Goal: Transaction & Acquisition: Purchase product/service

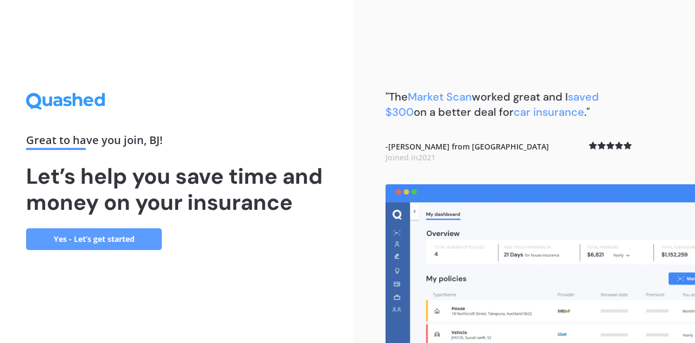
click at [97, 232] on link "Yes - Let’s get started" at bounding box center [94, 239] width 136 height 22
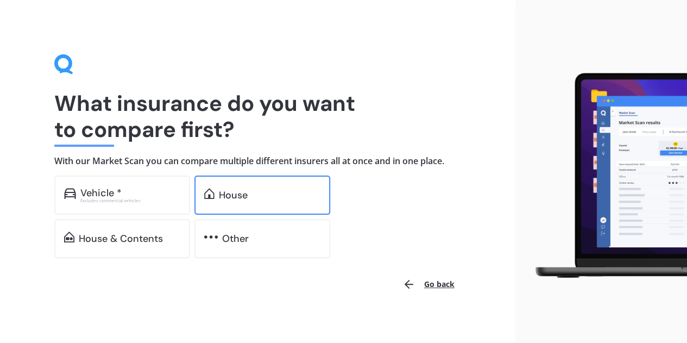
click at [229, 195] on div "House" at bounding box center [233, 195] width 29 height 11
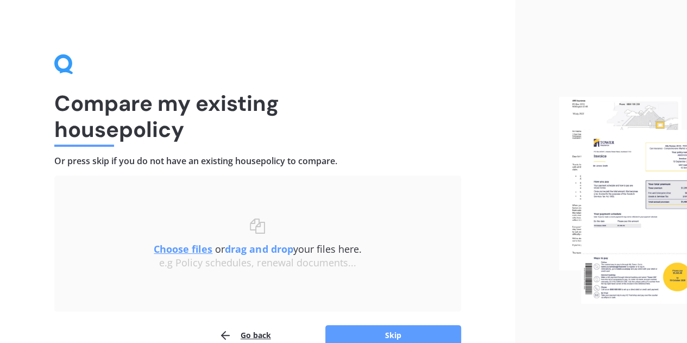
scroll to position [57, 0]
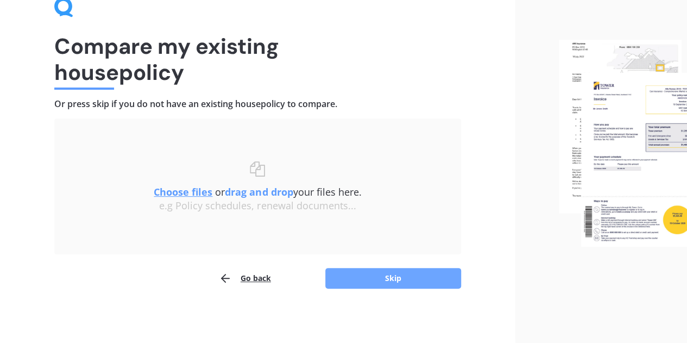
click at [388, 287] on button "Skip" at bounding box center [393, 278] width 136 height 21
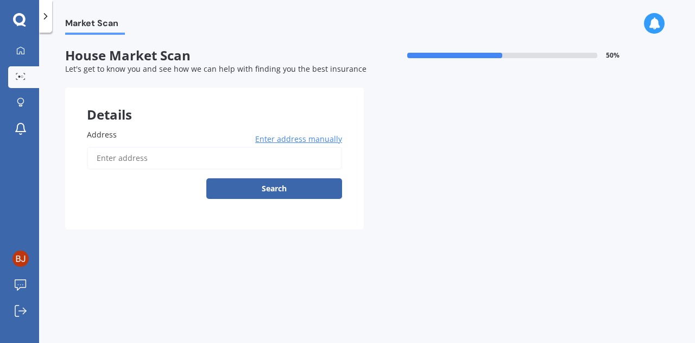
click at [148, 161] on input "Address" at bounding box center [214, 158] width 255 height 23
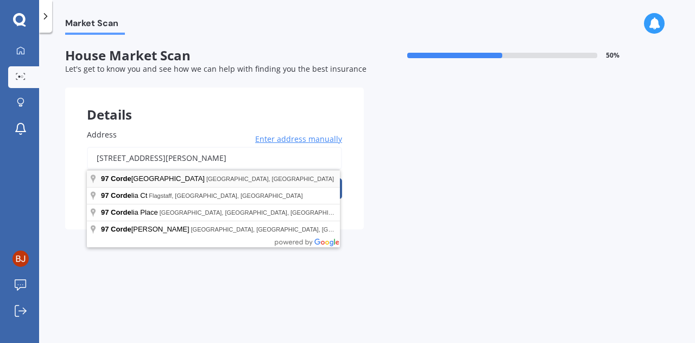
type input "[STREET_ADDRESS][PERSON_NAME]"
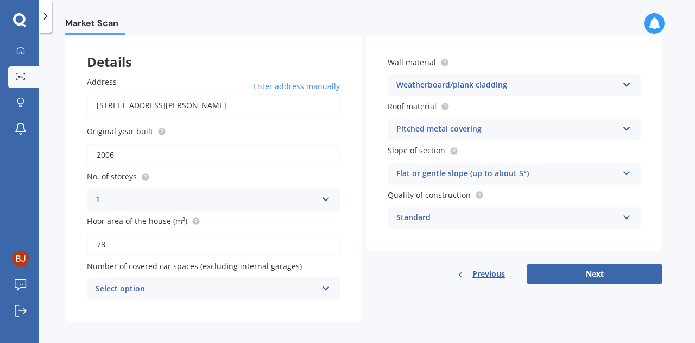
scroll to position [60, 0]
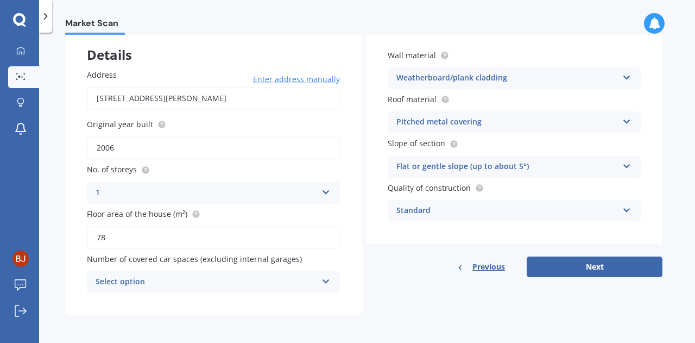
click at [628, 165] on icon at bounding box center [626, 164] width 9 height 8
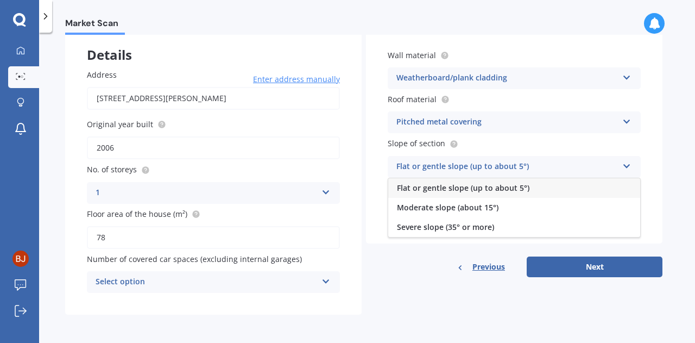
click at [576, 186] on div "Flat or gentle slope (up to about 5°)" at bounding box center [514, 188] width 252 height 20
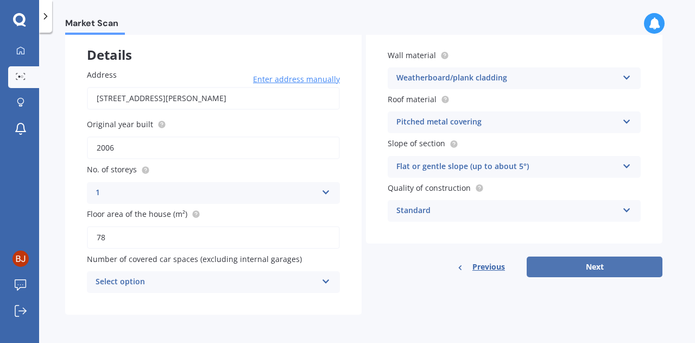
click at [597, 266] on button "Next" at bounding box center [595, 266] width 136 height 21
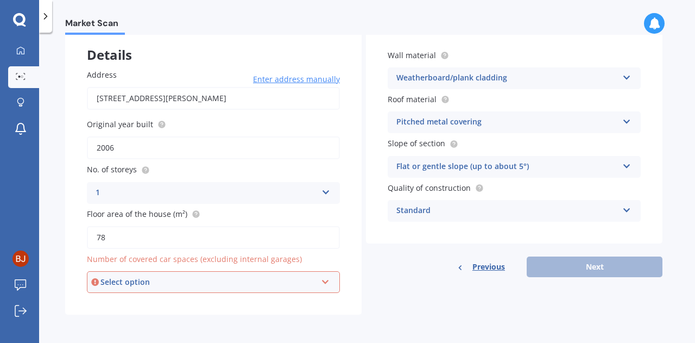
click at [331, 280] on div "Select option 0 1 2 3 4 5+" at bounding box center [213, 282] width 253 height 22
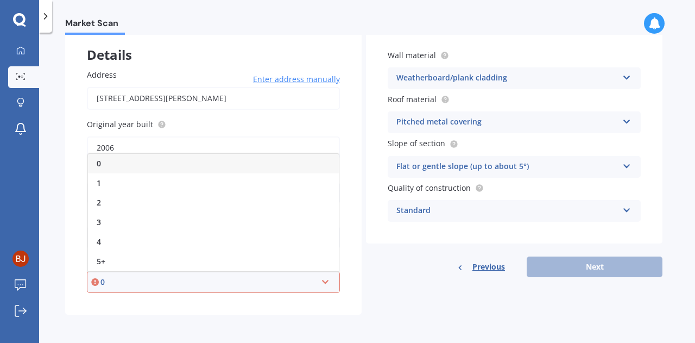
click at [275, 166] on div "0" at bounding box center [213, 164] width 251 height 20
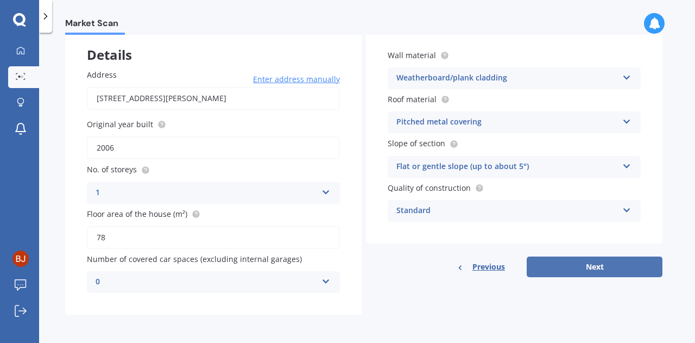
click at [584, 263] on button "Next" at bounding box center [595, 266] width 136 height 21
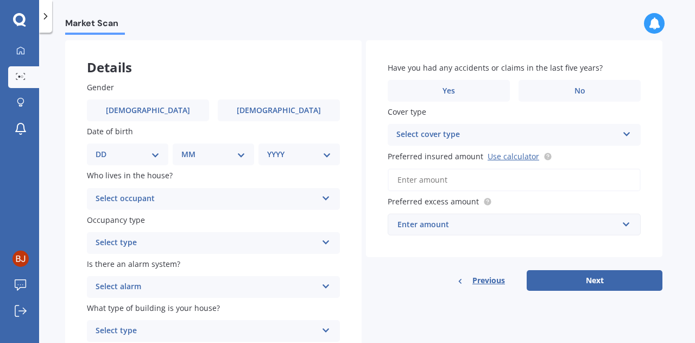
scroll to position [49, 0]
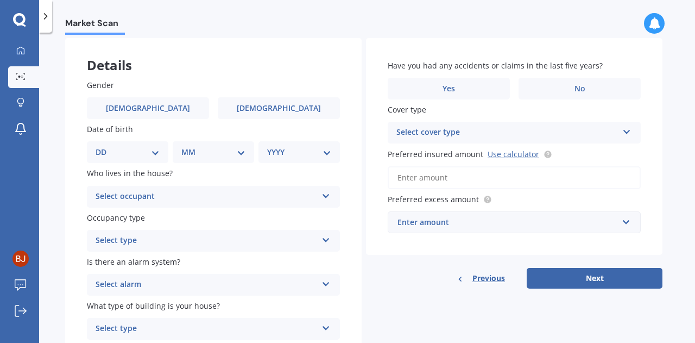
click at [206, 192] on div "Select occupant" at bounding box center [207, 196] width 222 height 13
click at [144, 212] on div "Owner" at bounding box center [213, 218] width 252 height 20
click at [147, 240] on div "Select type" at bounding box center [207, 240] width 222 height 13
click at [121, 262] on span "Permanent" at bounding box center [116, 261] width 41 height 10
click at [130, 287] on div "Select alarm" at bounding box center [207, 284] width 222 height 13
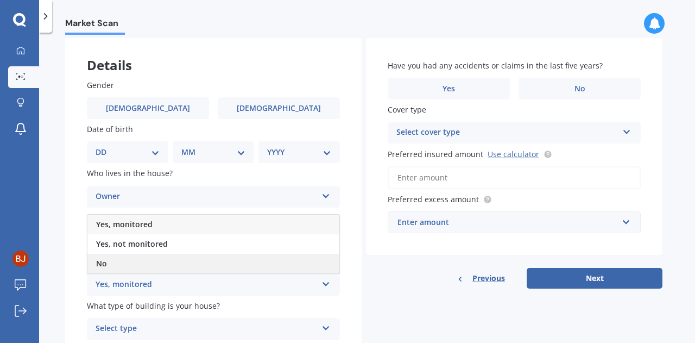
click at [102, 270] on div "No" at bounding box center [213, 264] width 252 height 20
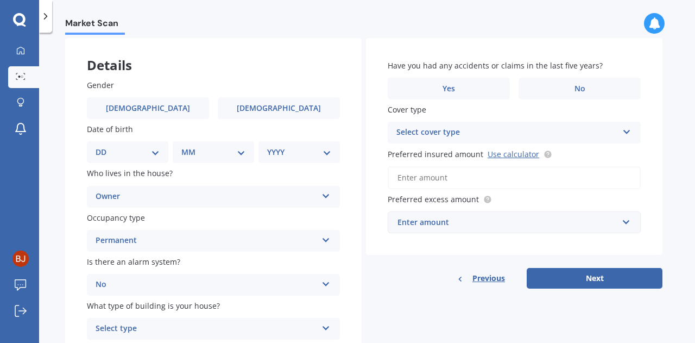
scroll to position [97, 0]
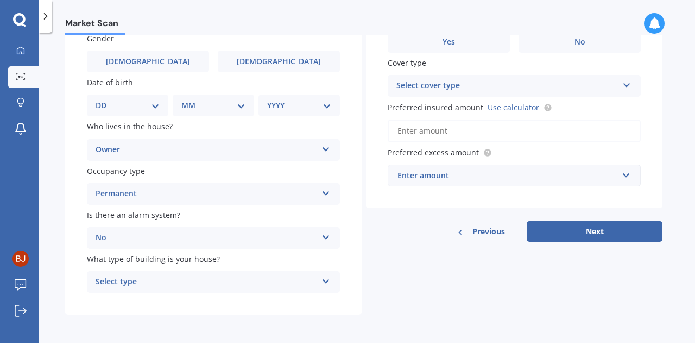
click at [142, 279] on div "Select type" at bounding box center [207, 281] width 222 height 13
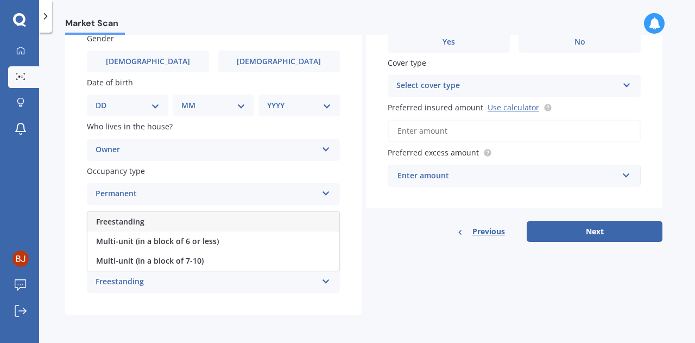
click at [135, 220] on span "Freestanding" at bounding box center [120, 221] width 48 height 10
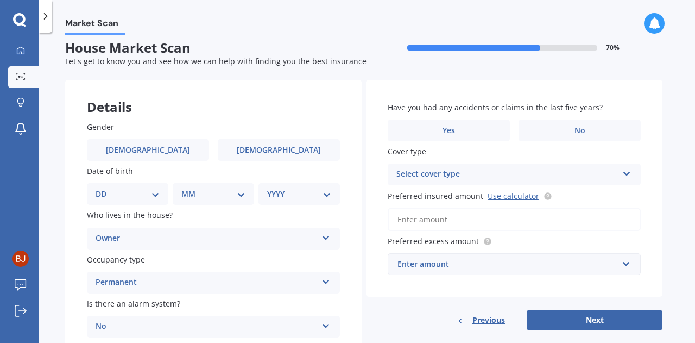
scroll to position [4, 0]
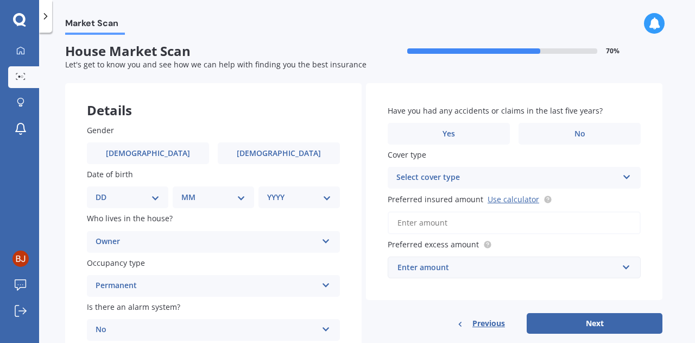
click at [119, 190] on div "DD 01 02 03 04 05 06 07 08 09 10 11 12 13 14 15 16 17 18 19 20 21 22 23 24 25 2…" at bounding box center [127, 197] width 81 height 22
click at [159, 147] on label "[DEMOGRAPHIC_DATA]" at bounding box center [148, 153] width 122 height 22
click at [0, 0] on input "[DEMOGRAPHIC_DATA]" at bounding box center [0, 0] width 0 height 0
click at [157, 199] on select "DD 01 02 03 04 05 06 07 08 09 10 11 12 13 14 15 16 17 18 19 20 21 22 23 24 25 2…" at bounding box center [128, 197] width 64 height 12
select select "01"
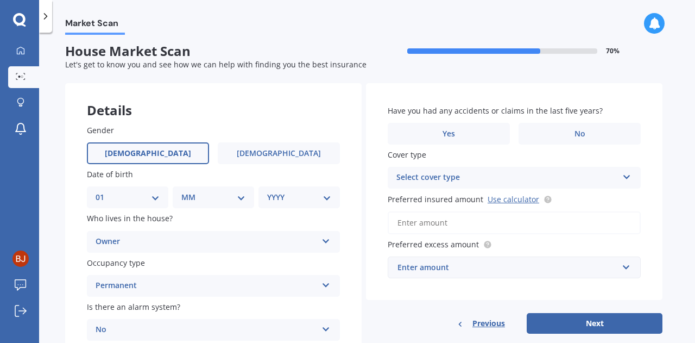
click at [104, 191] on select "DD 01 02 03 04 05 06 07 08 09 10 11 12 13 14 15 16 17 18 19 20 21 22 23 24 25 2…" at bounding box center [128, 197] width 64 height 12
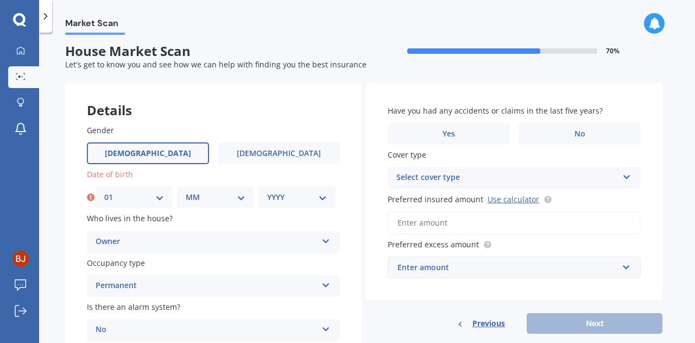
click at [218, 199] on select "MM 01 02 03 04 05 06 07 08 09 10 11 12" at bounding box center [216, 197] width 60 height 12
select select "10"
click at [186, 191] on select "MM 01 02 03 04 05 06 07 08 09 10 11 12" at bounding box center [216, 197] width 60 height 12
click at [331, 192] on div "YYYY 2009 2008 2007 2006 2005 2004 2003 2002 2001 2000 1999 1998 1997 1996 1995…" at bounding box center [296, 197] width 77 height 22
click at [318, 201] on select "YYYY 2009 2008 2007 2006 2005 2004 2003 2002 2001 2000 1999 1998 1997 1996 1995…" at bounding box center [297, 197] width 60 height 12
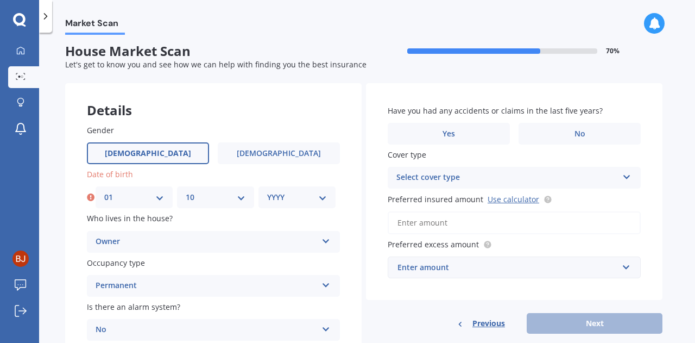
select select "1974"
click at [267, 191] on select "YYYY 2009 2008 2007 2006 2005 2004 2003 2002 2001 2000 1999 1998 1997 1996 1995…" at bounding box center [297, 197] width 60 height 12
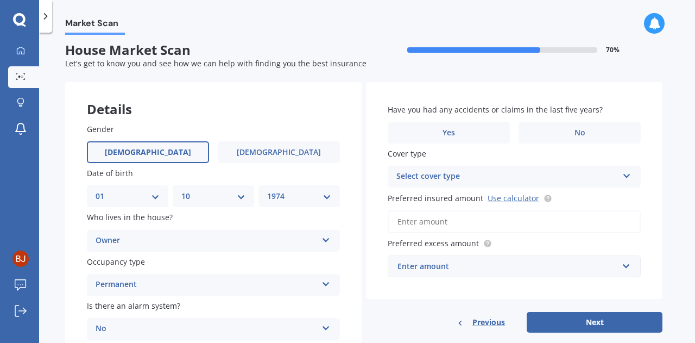
scroll to position [3, 0]
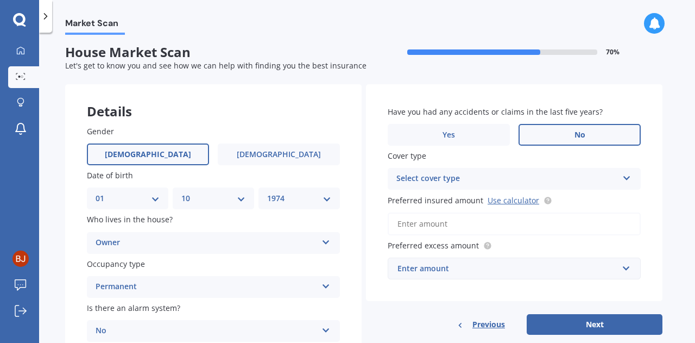
click at [586, 136] on label "No" at bounding box center [580, 135] width 122 height 22
click at [0, 0] on input "No" at bounding box center [0, 0] width 0 height 0
click at [626, 180] on icon at bounding box center [626, 176] width 9 height 8
click at [624, 180] on icon at bounding box center [626, 176] width 9 height 8
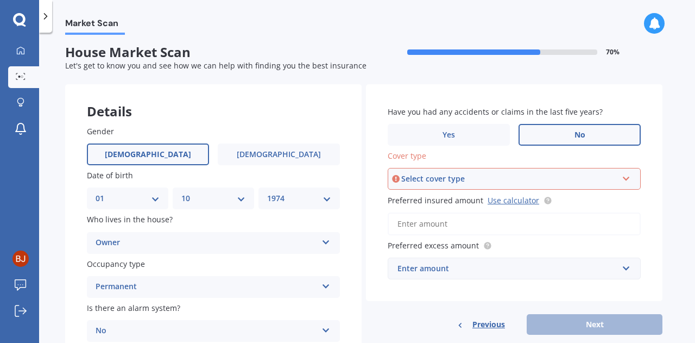
click at [624, 180] on icon at bounding box center [626, 177] width 9 height 8
click at [499, 208] on div "High" at bounding box center [514, 200] width 251 height 20
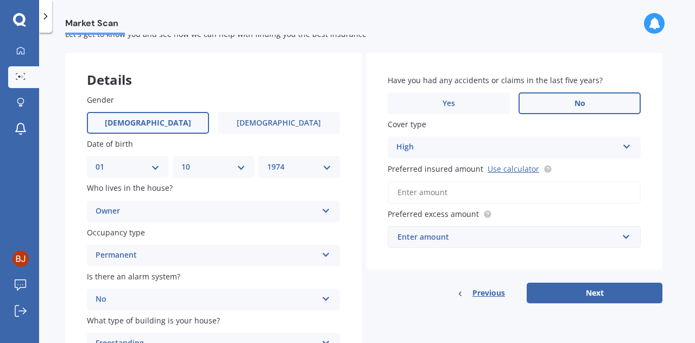
scroll to position [35, 0]
click at [508, 170] on link "Use calculator" at bounding box center [514, 168] width 52 height 10
click at [426, 237] on div "Enter amount" at bounding box center [507, 237] width 220 height 12
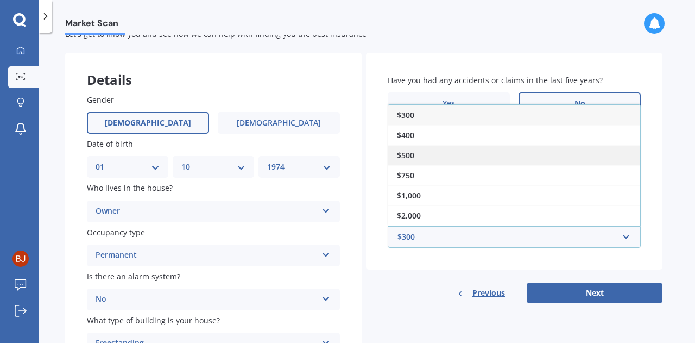
click at [406, 152] on span "$500" at bounding box center [405, 155] width 17 height 10
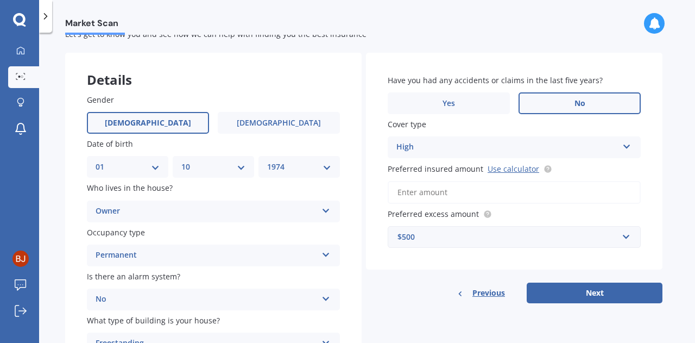
click at [500, 190] on input "Preferred insured amount Use calculator" at bounding box center [514, 192] width 253 height 23
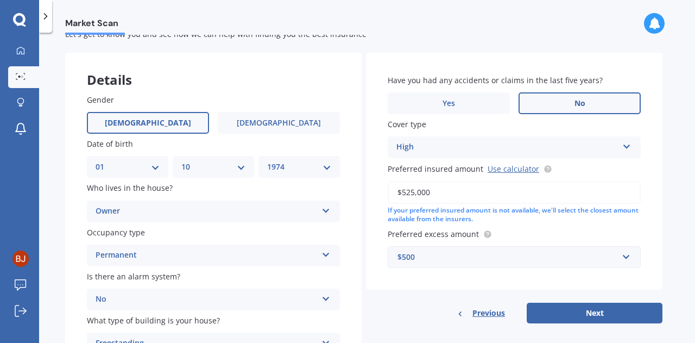
scroll to position [97, 0]
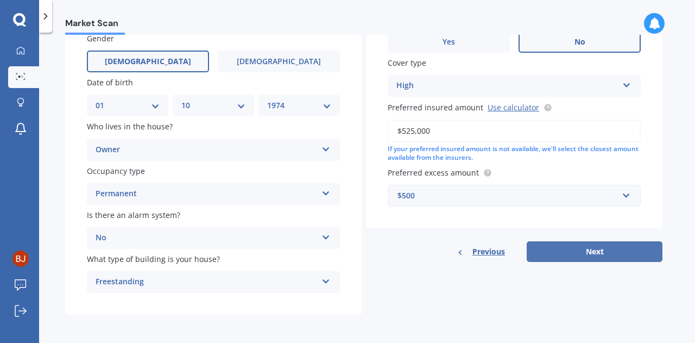
type input "$525,000"
click at [570, 257] on button "Next" at bounding box center [595, 251] width 136 height 21
select select "01"
select select "10"
select select "1974"
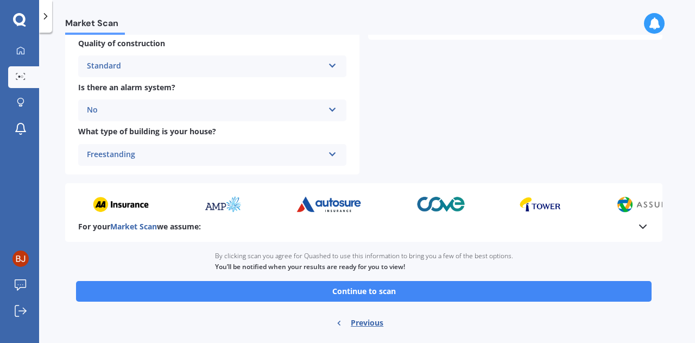
scroll to position [441, 0]
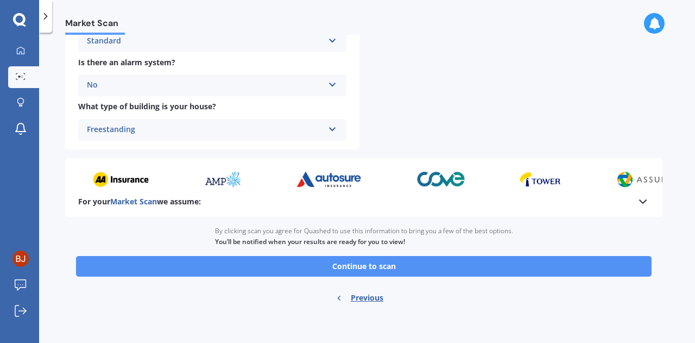
click at [378, 258] on button "Continue to scan" at bounding box center [364, 266] width 576 height 21
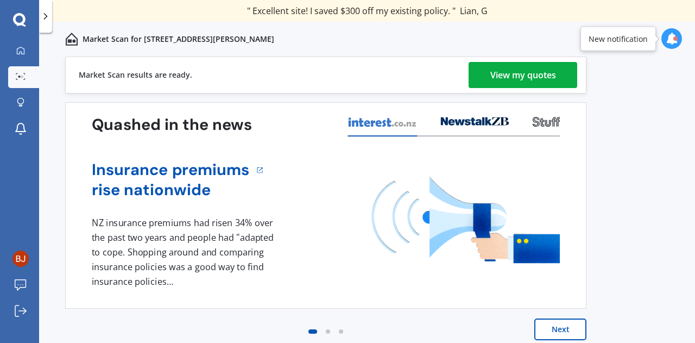
click at [525, 72] on div "View my quotes" at bounding box center [523, 75] width 66 height 26
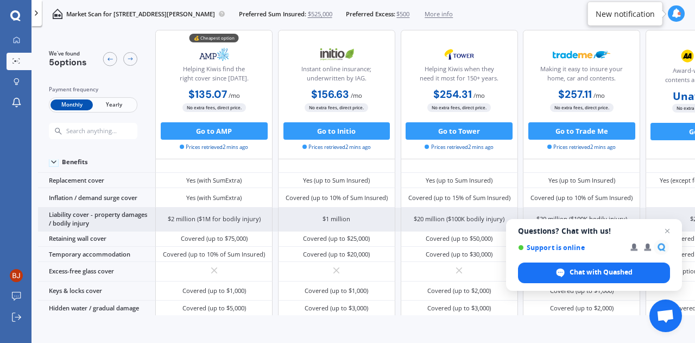
scroll to position [56, 0]
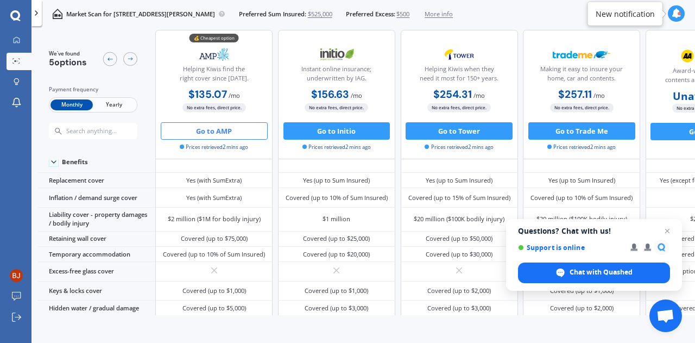
click at [207, 130] on button "Go to AMP" at bounding box center [214, 130] width 107 height 17
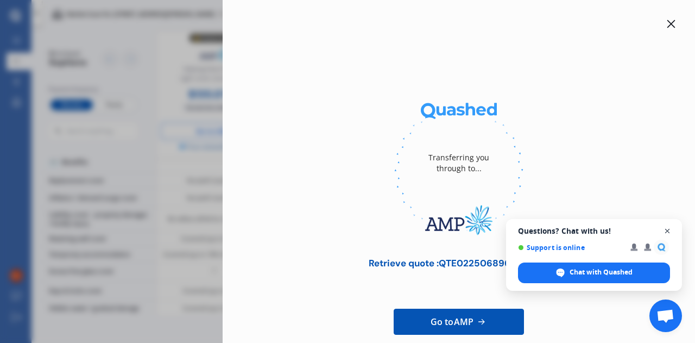
click at [672, 230] on span "Close chat" at bounding box center [668, 231] width 14 height 14
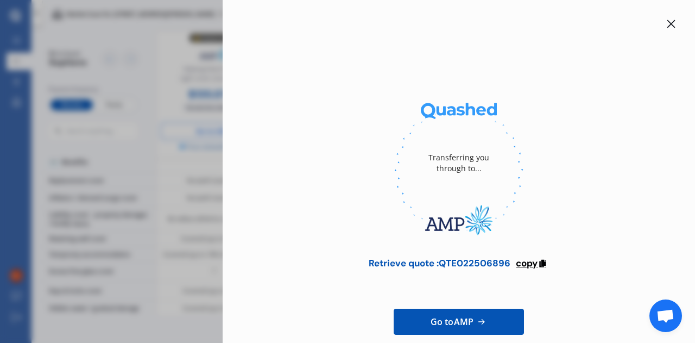
click at [539, 261] on icon at bounding box center [542, 262] width 9 height 8
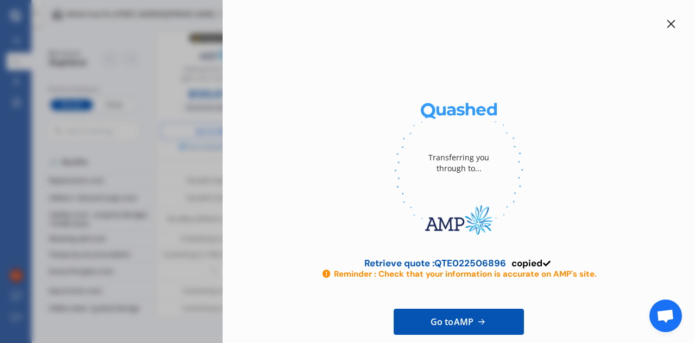
click at [443, 320] on span "Go to AMP" at bounding box center [452, 321] width 43 height 13
